Goal: Check status

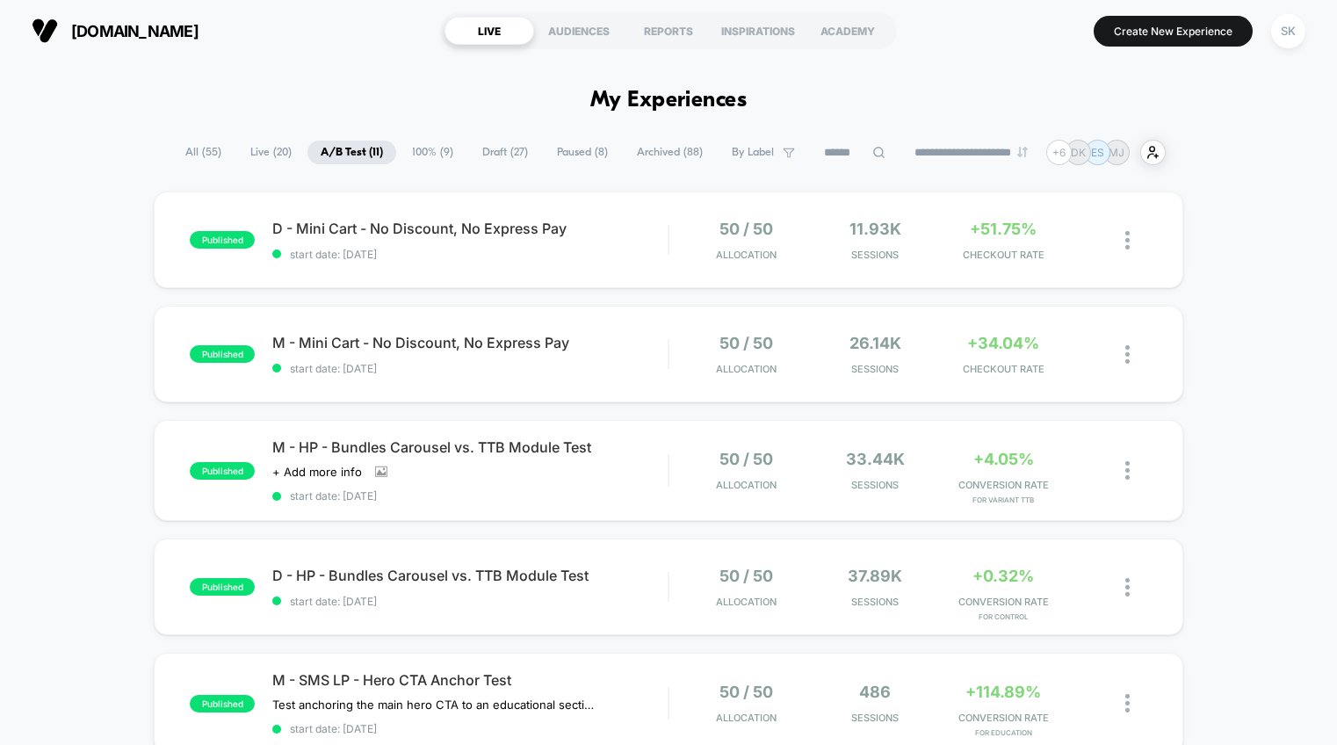
scroll to position [923, 0]
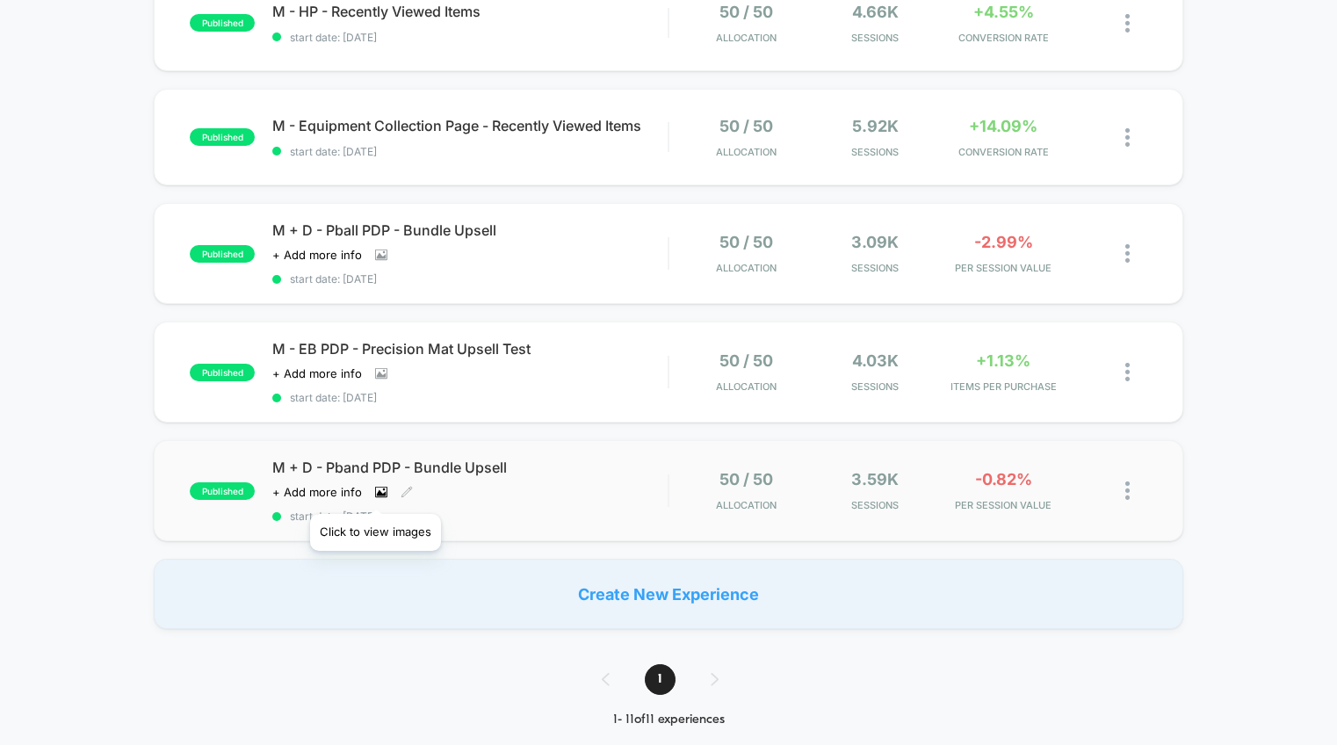
click at [377, 492] on icon at bounding box center [382, 492] width 10 height 6
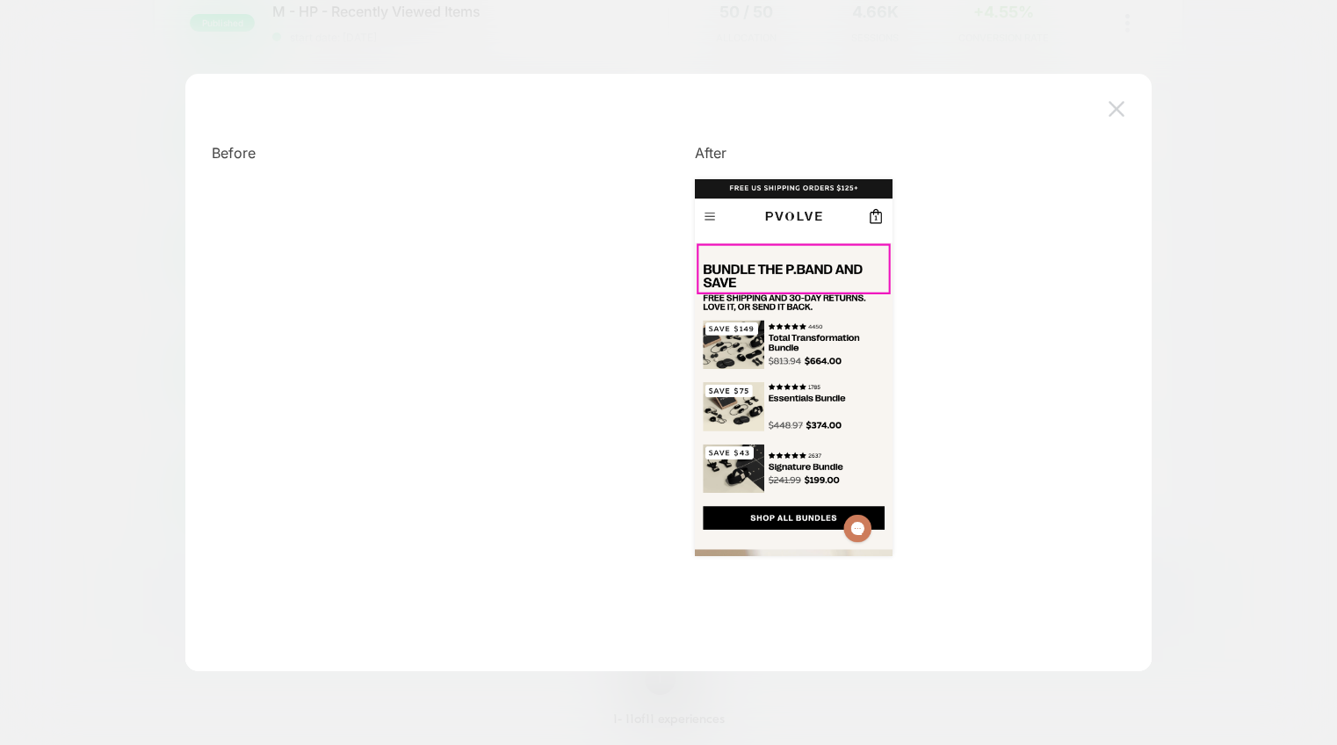
click at [1116, 108] on img at bounding box center [1117, 108] width 16 height 15
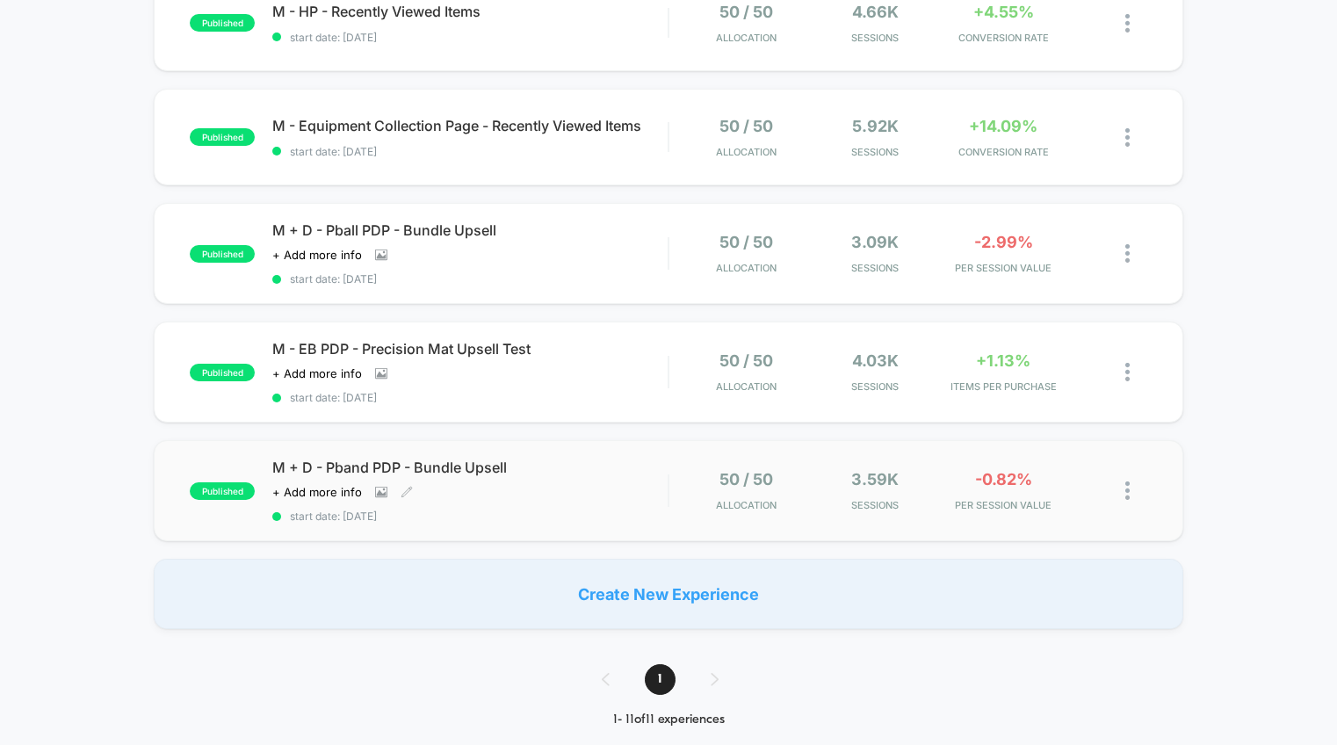
click at [577, 510] on span "start date: [DATE]" at bounding box center [469, 516] width 395 height 13
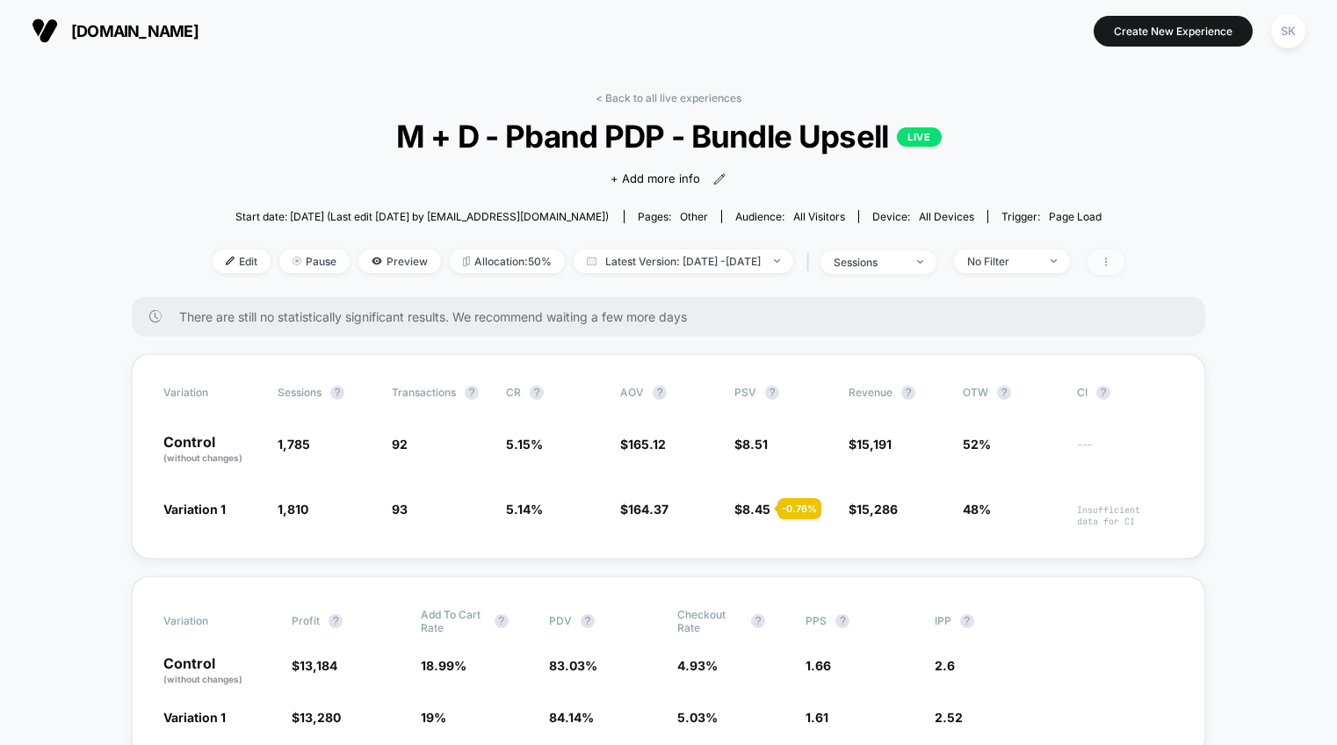
click at [1125, 264] on span at bounding box center [1106, 262] width 37 height 25
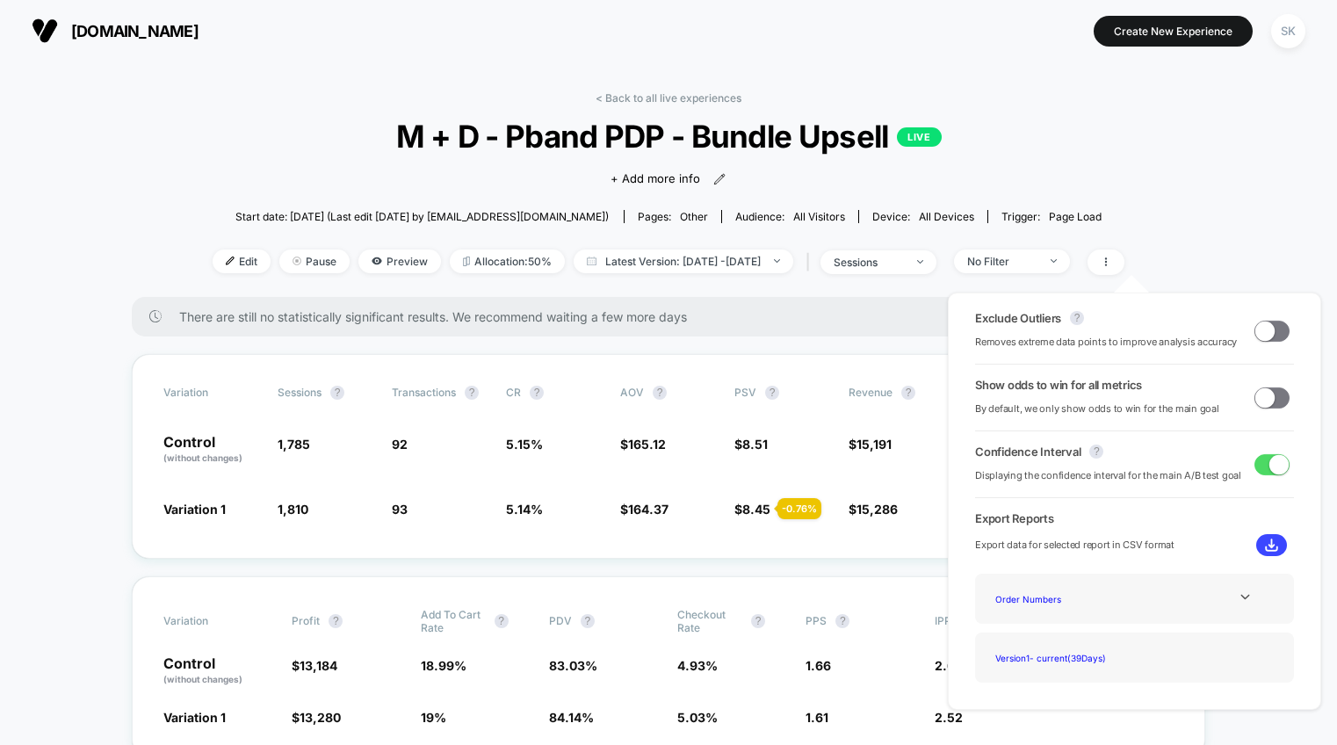
click at [1256, 323] on span at bounding box center [1265, 330] width 19 height 19
click at [1257, 406] on span at bounding box center [1265, 396] width 19 height 19
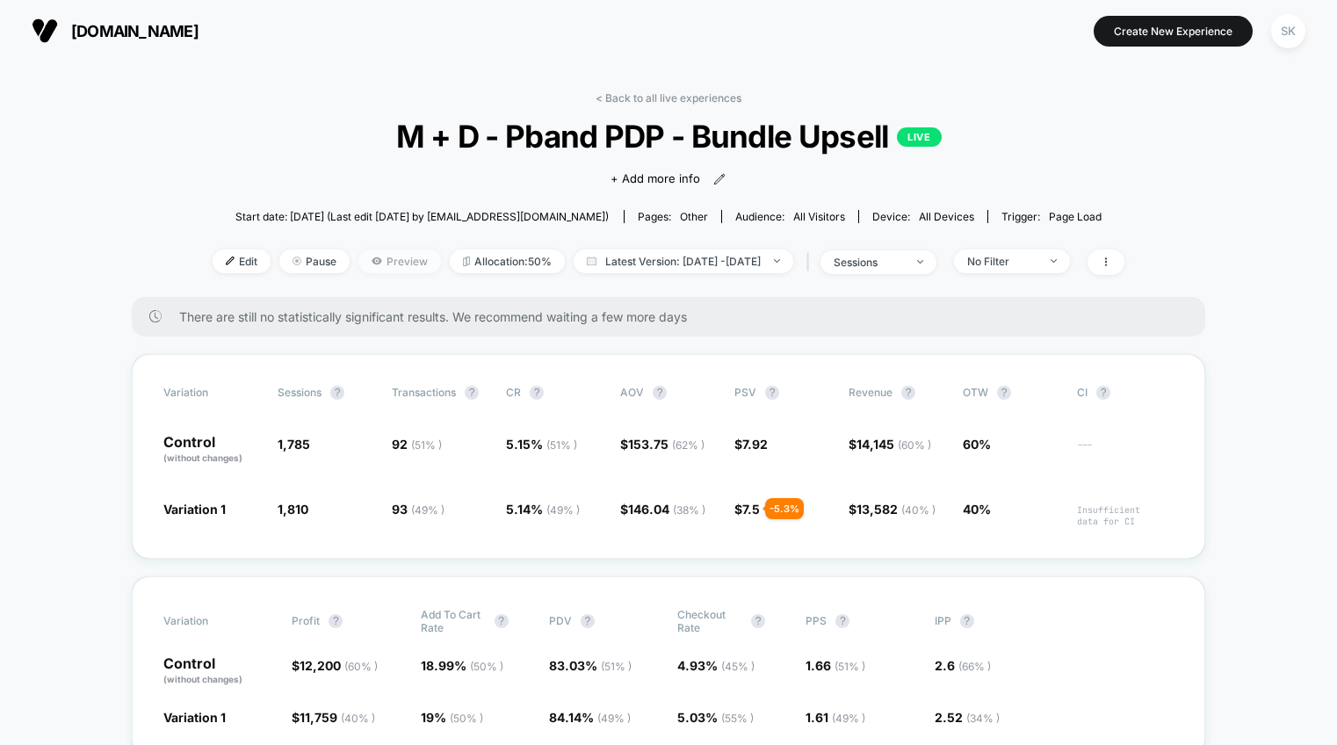
click at [358, 268] on span "Preview" at bounding box center [399, 262] width 83 height 24
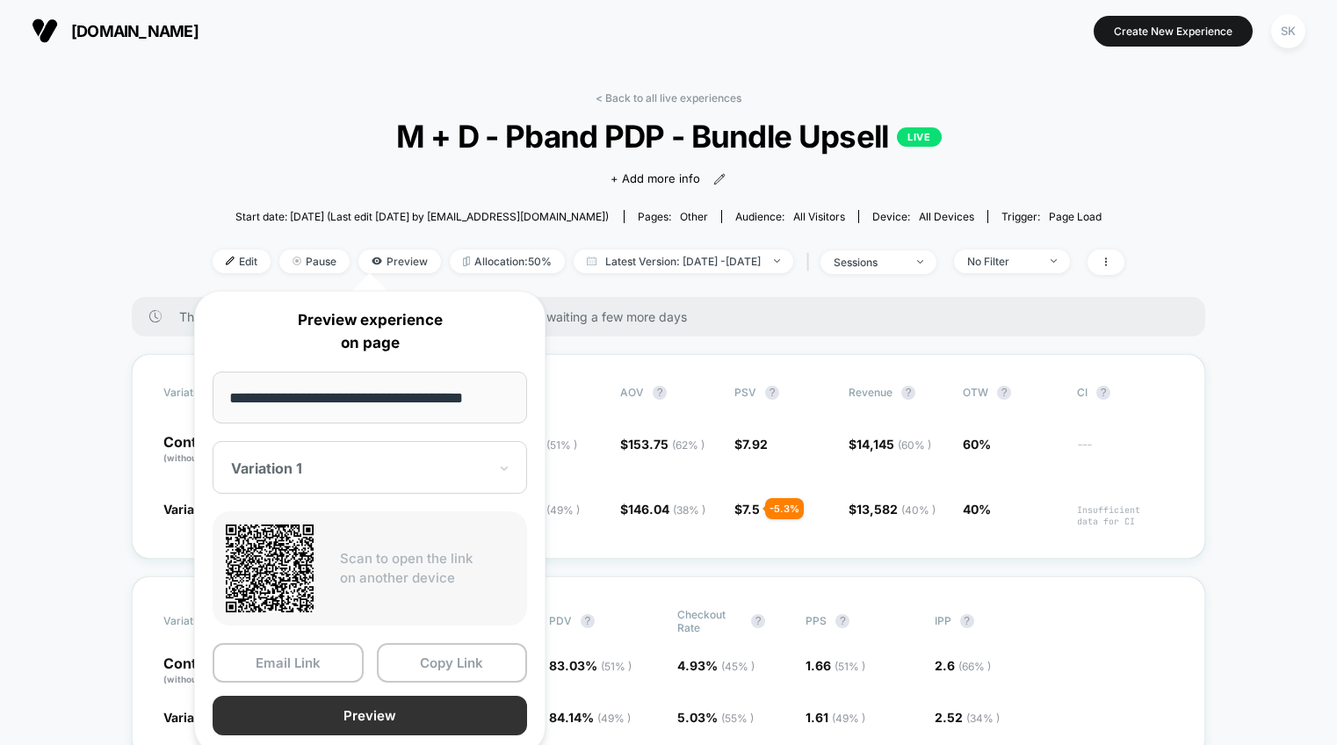
click at [358, 716] on button "Preview" at bounding box center [370, 716] width 315 height 40
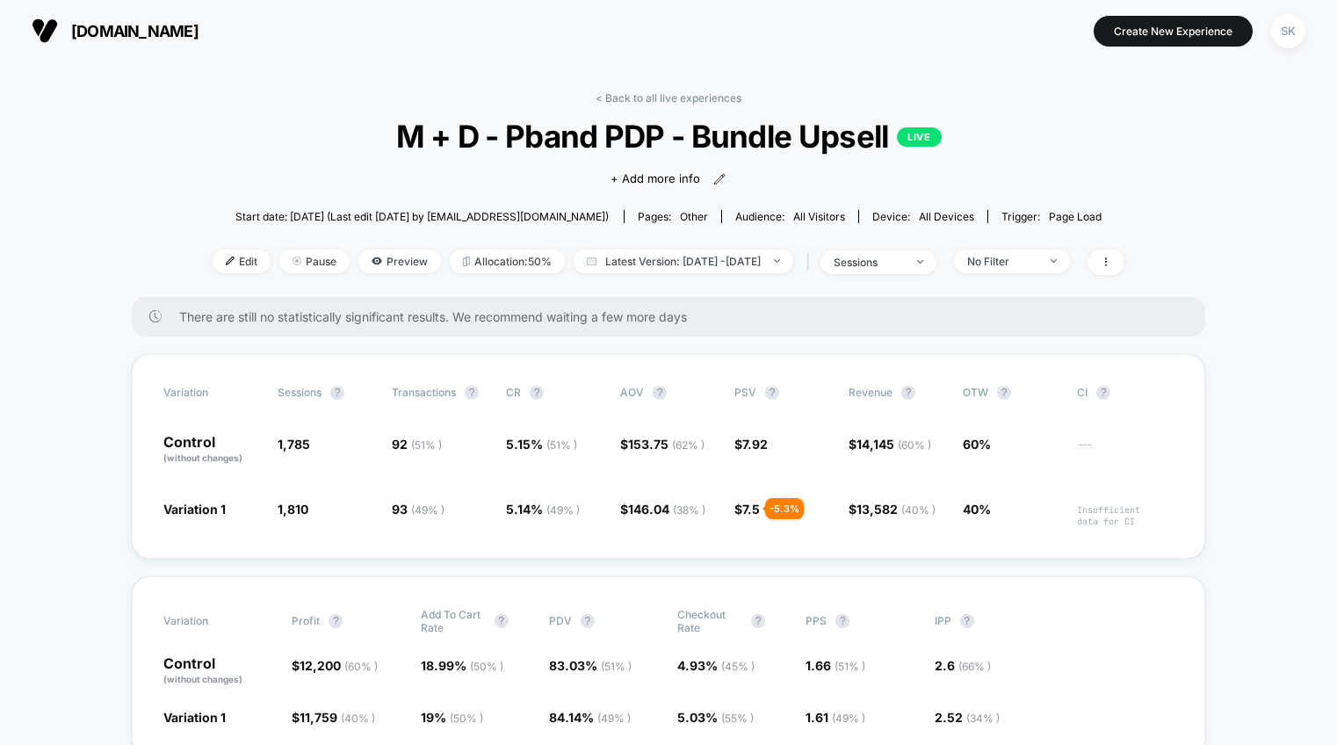
click at [691, 100] on link "< Back to all live experiences" at bounding box center [669, 97] width 146 height 13
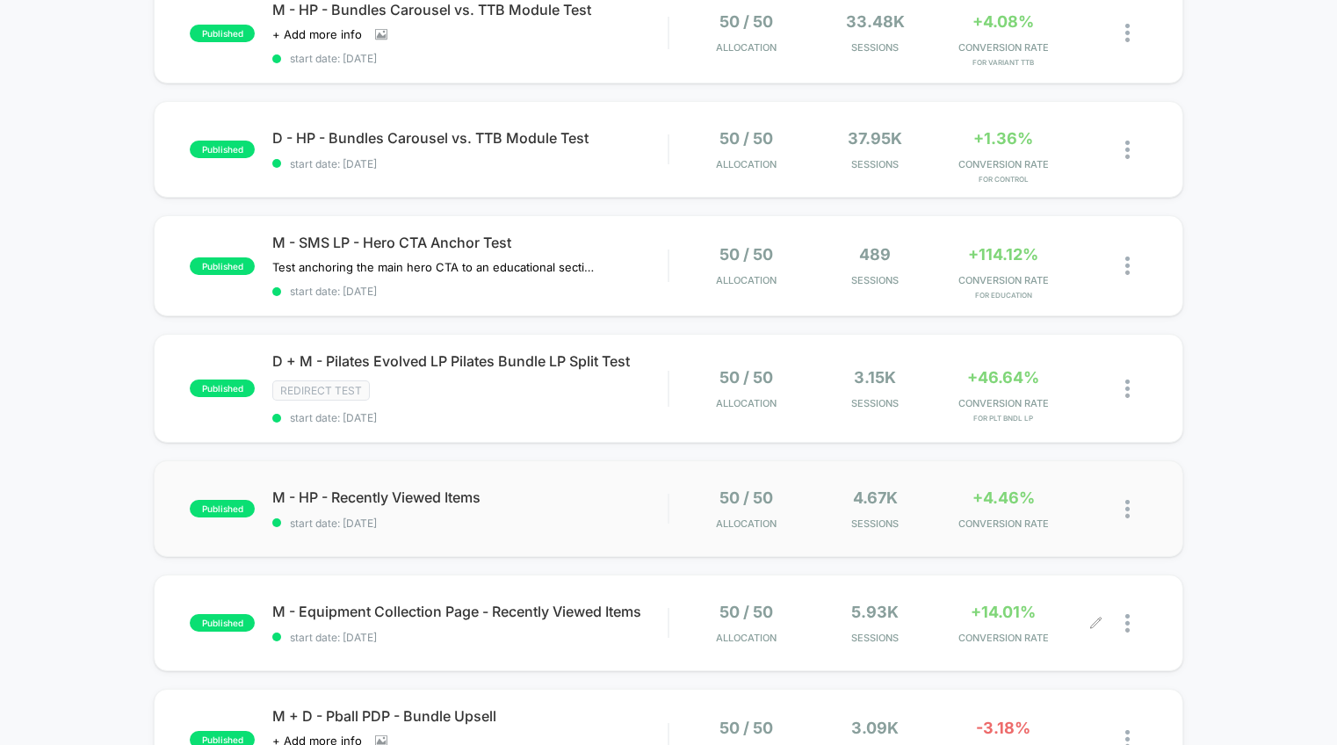
scroll to position [423, 0]
